Goal: Task Accomplishment & Management: Manage account settings

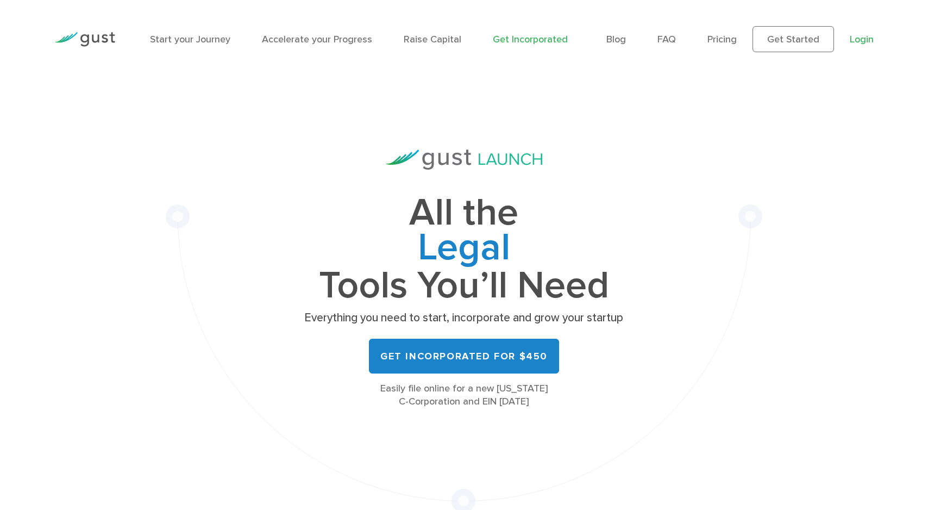
click at [859, 38] on link "Login" at bounding box center [862, 39] width 24 height 11
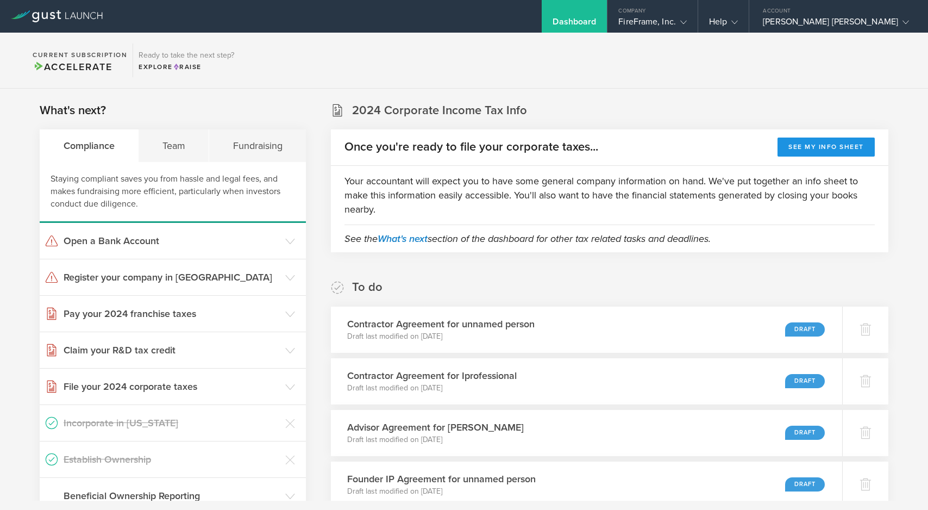
click at [807, 144] on button "See my info sheet" at bounding box center [826, 147] width 97 height 19
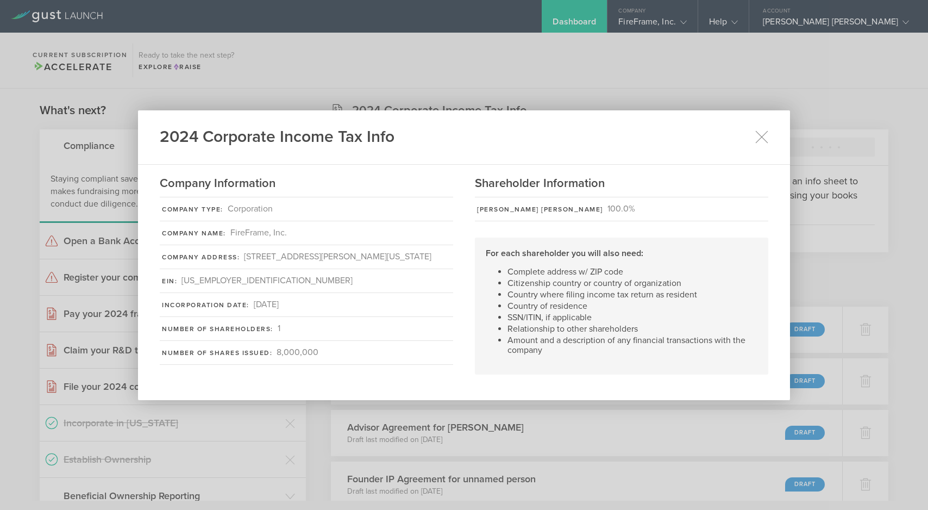
drag, startPoint x: 244, startPoint y: 253, endPoint x: 428, endPoint y: 256, distance: 184.3
click at [428, 256] on div "Company Address: [STREET_ADDRESS][PERSON_NAME][US_STATE]" at bounding box center [307, 257] width 294 height 24
copy div "[STREET_ADDRESS][PERSON_NAME][US_STATE]"
click at [184, 283] on div "[US_EMPLOYER_IDENTIFICATION_NUMBER]" at bounding box center [267, 281] width 171 height 13
drag, startPoint x: 180, startPoint y: 283, endPoint x: 274, endPoint y: 282, distance: 93.5
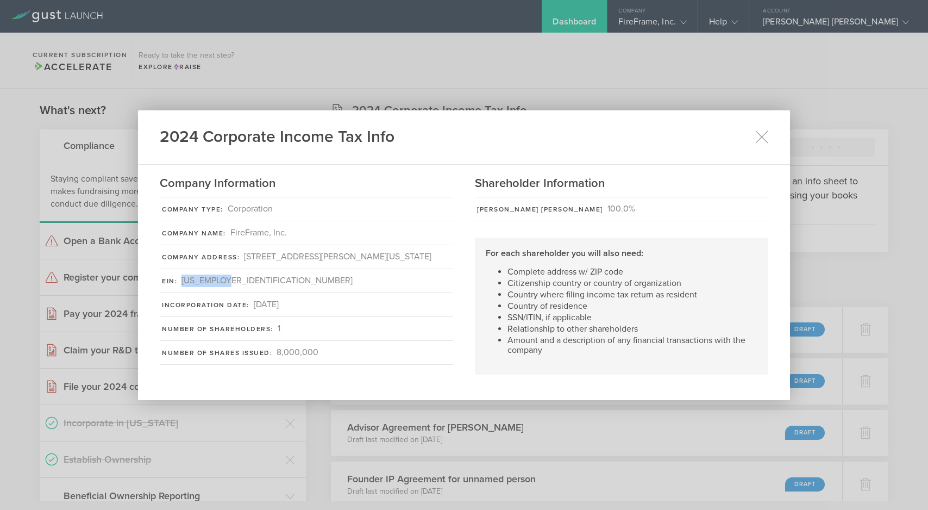
click at [274, 282] on div "EIN: [US_EMPLOYER_IDENTIFICATION_NUMBER]" at bounding box center [307, 281] width 294 height 24
copy div "[US_EMPLOYER_IDENTIFICATION_NUMBER]"
